Goal: Task Accomplishment & Management: Manage account settings

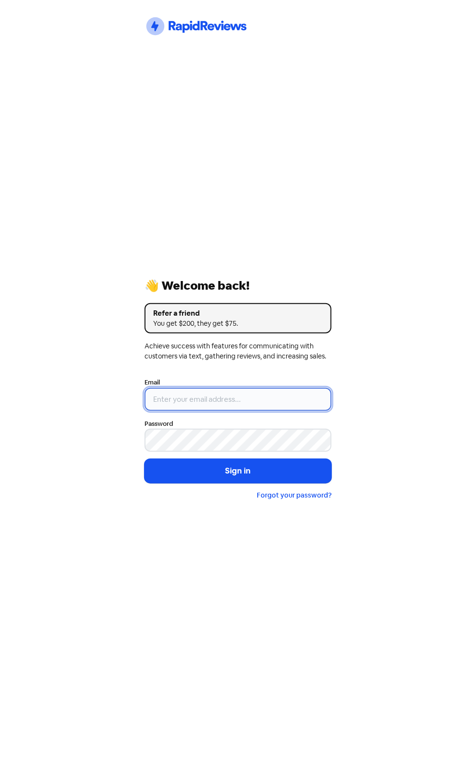
click at [237, 391] on input "email" at bounding box center [237, 399] width 187 height 23
type input "[EMAIL_ADDRESS][DOMAIN_NAME]"
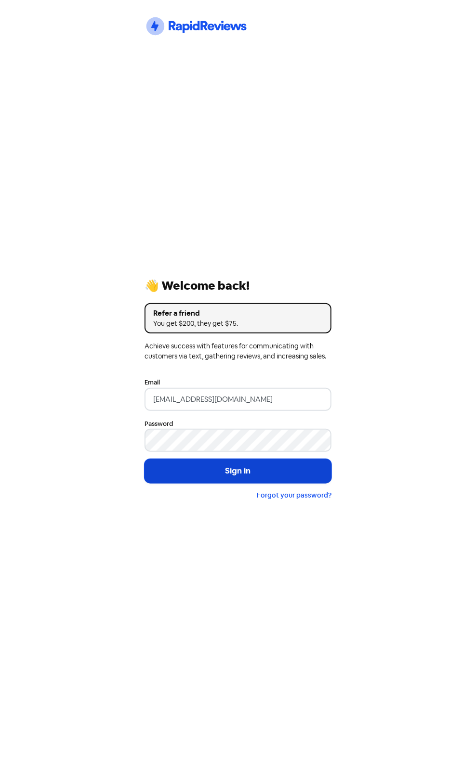
click at [188, 474] on button "Sign in" at bounding box center [237, 471] width 187 height 24
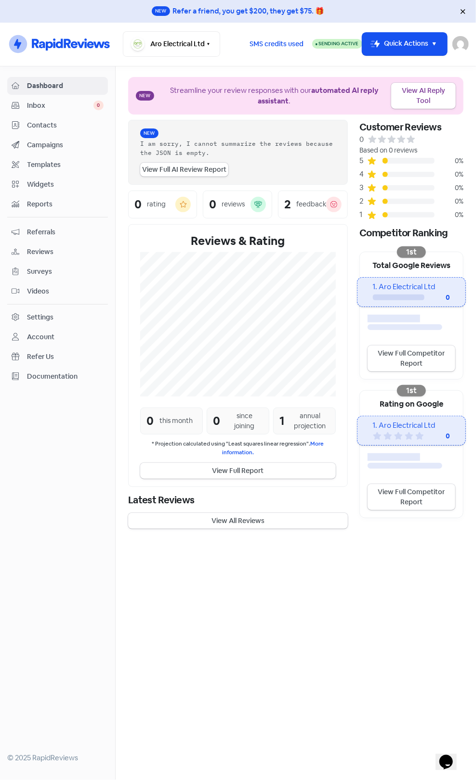
click at [62, 124] on span "Contacts" at bounding box center [65, 125] width 77 height 10
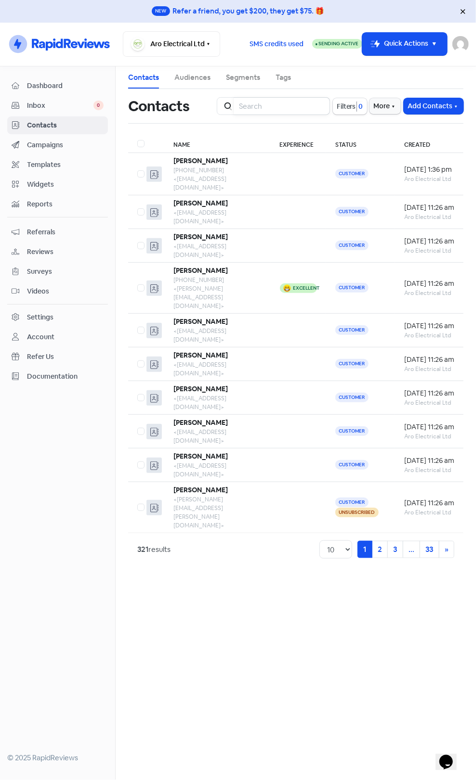
click at [282, 114] on input "search" at bounding box center [281, 106] width 97 height 18
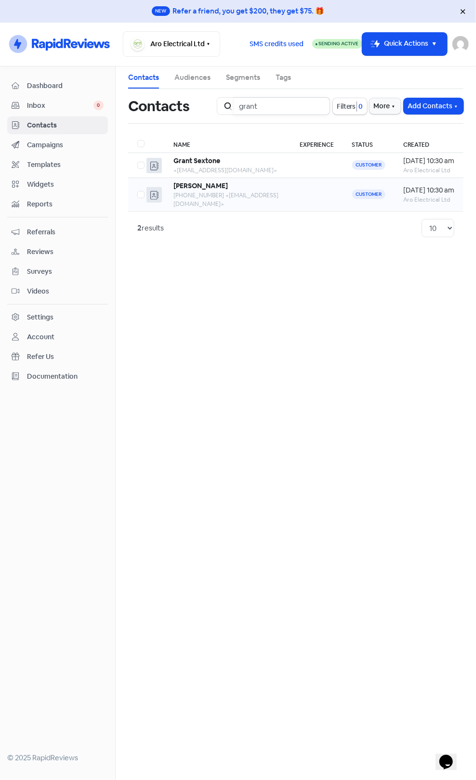
type input "grant"
click at [274, 183] on td "Grant Beetham +64274795118 <grantbeetham@gmail.com>" at bounding box center [227, 195] width 127 height 34
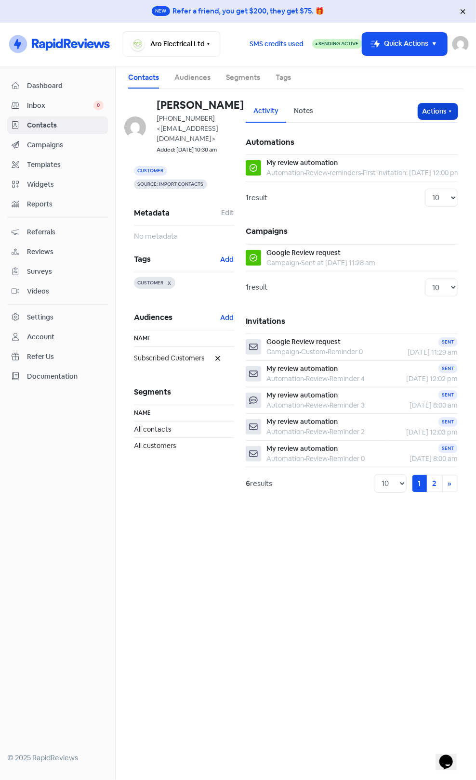
click at [444, 113] on button "Actions" at bounding box center [437, 111] width 39 height 16
click at [420, 168] on button "Unsubscribe" at bounding box center [421, 172] width 71 height 18
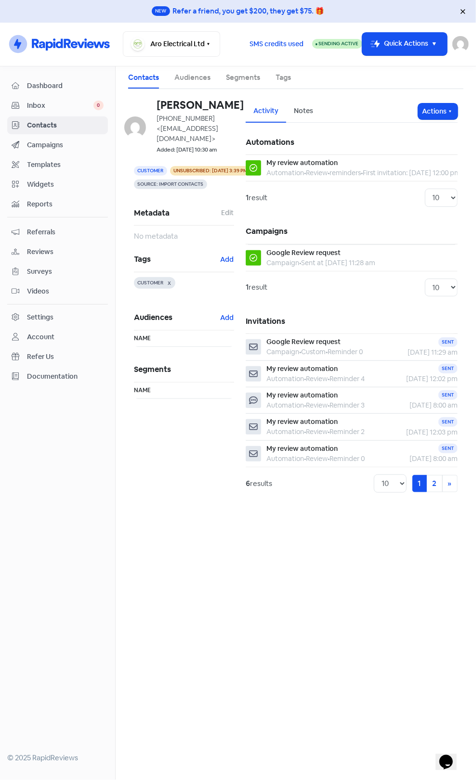
click at [40, 148] on span "Campaigns" at bounding box center [65, 145] width 77 height 10
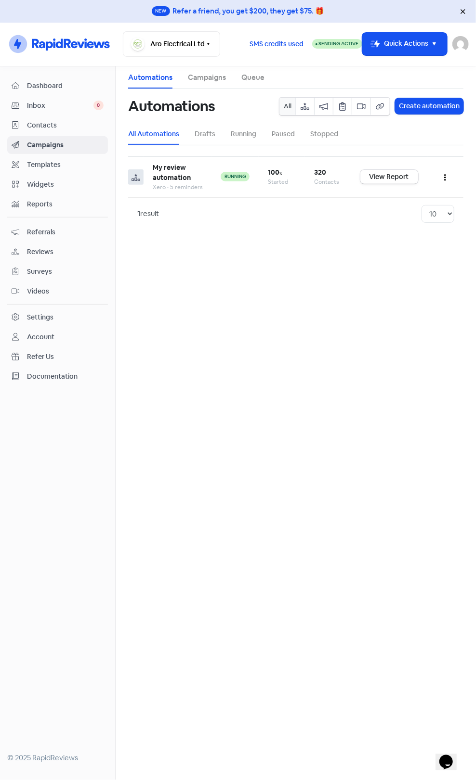
click at [213, 80] on link "Campaigns" at bounding box center [207, 77] width 38 height 11
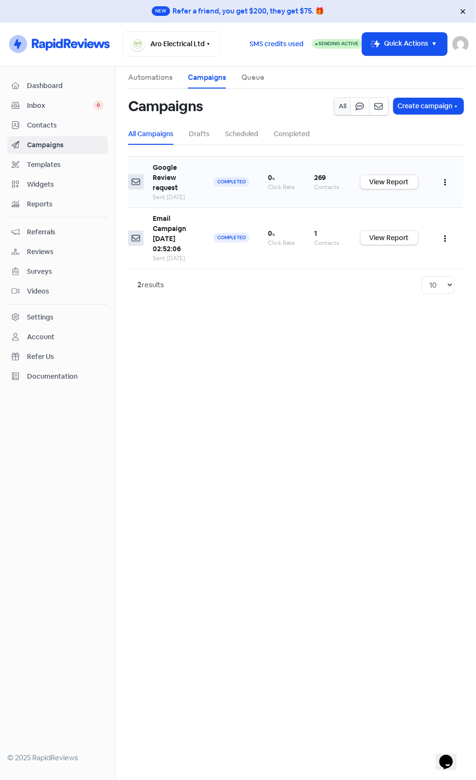
click at [451, 181] on button "button" at bounding box center [445, 182] width 18 height 23
click at [261, 337] on main "Automations Campaigns Queue Campaigns All Create campaign All Campaigns Drafts …" at bounding box center [296, 423] width 360 height 714
click at [58, 312] on div "Settings" at bounding box center [58, 317] width 92 height 11
